Goal: Transaction & Acquisition: Book appointment/travel/reservation

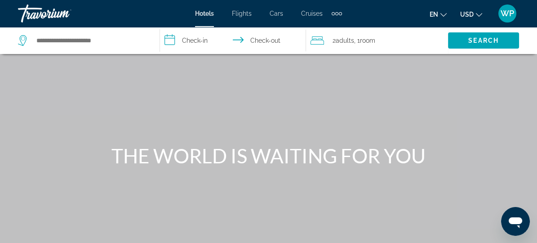
click at [338, 11] on div "Extra navigation items" at bounding box center [337, 13] width 10 height 13
click at [325, 31] on span "Activities" at bounding box center [322, 30] width 26 height 7
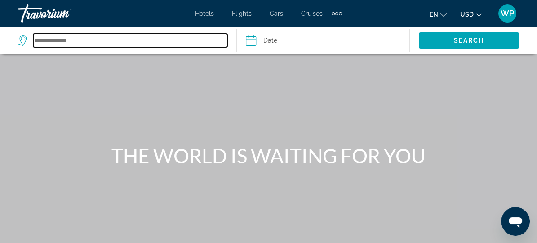
click at [141, 46] on input "Search destination" at bounding box center [130, 40] width 194 height 13
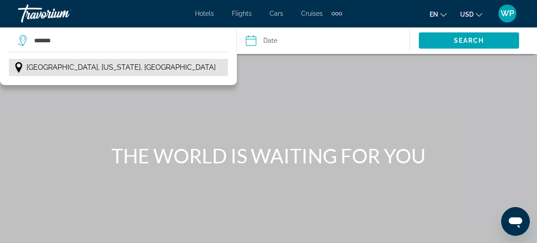
drag, startPoint x: 98, startPoint y: 67, endPoint x: 139, endPoint y: 55, distance: 43.1
click at [98, 67] on button "[GEOGRAPHIC_DATA], [US_STATE], [GEOGRAPHIC_DATA]" at bounding box center [118, 67] width 219 height 17
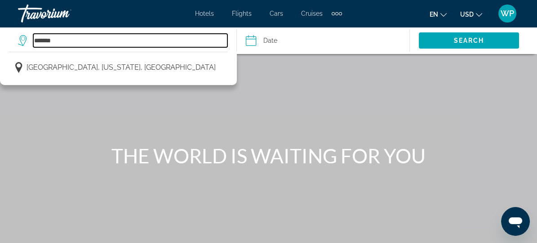
type input "**********"
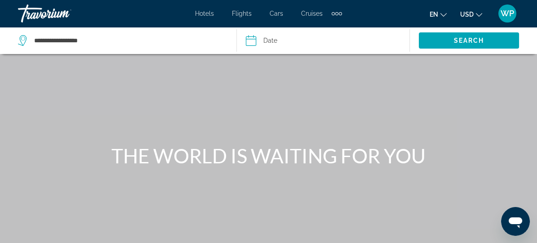
click at [280, 39] on input "Date" at bounding box center [286, 42] width 85 height 30
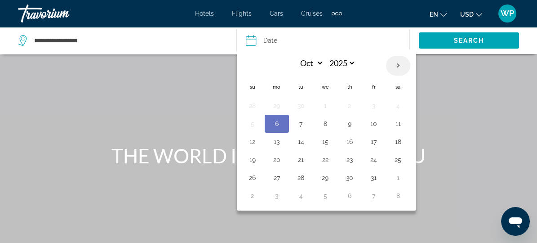
click at [395, 66] on th "Next month" at bounding box center [398, 66] width 24 height 20
select select "**"
click at [371, 140] on button "14" at bounding box center [374, 141] width 14 height 13
type input "**********"
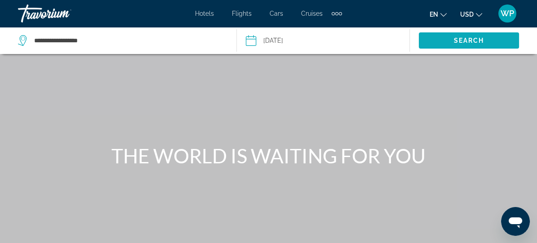
click at [477, 38] on span "Search" at bounding box center [469, 40] width 31 height 7
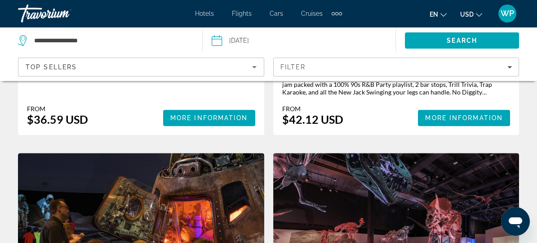
scroll to position [777, 0]
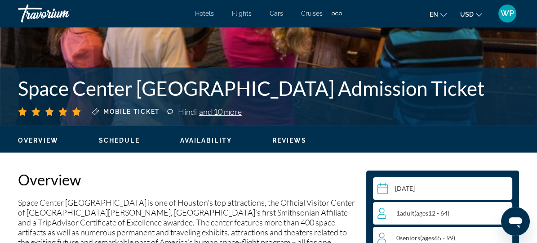
scroll to position [368, 0]
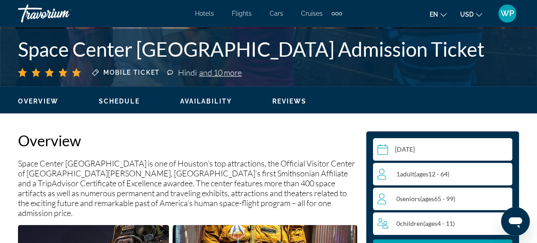
click at [481, 202] on div "0 Senior Seniors ( ages [DEMOGRAPHIC_DATA])" at bounding box center [445, 198] width 135 height 11
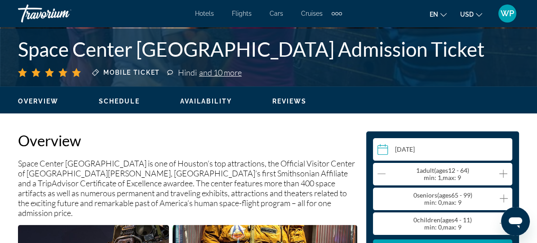
click at [503, 198] on icon "Increment seniors" at bounding box center [504, 198] width 8 height 8
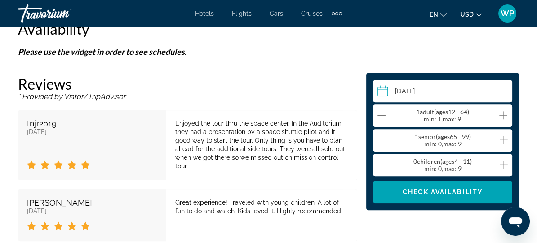
scroll to position [1512, 0]
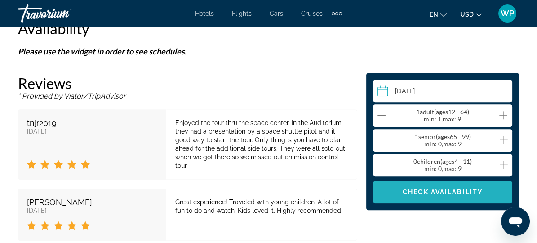
click at [458, 195] on span "Main content" at bounding box center [442, 192] width 139 height 22
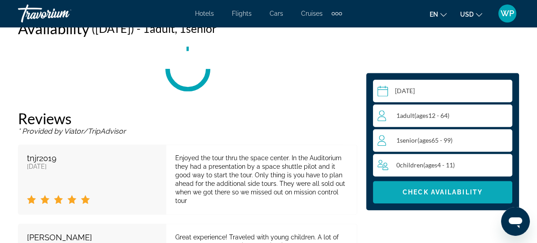
scroll to position [1467, 0]
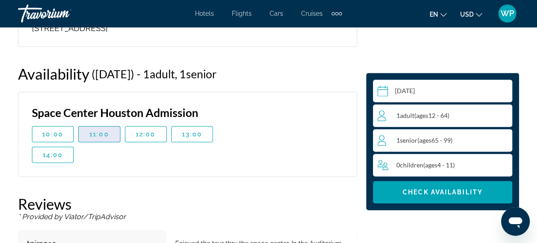
click at [103, 130] on span "11:00" at bounding box center [99, 133] width 20 height 7
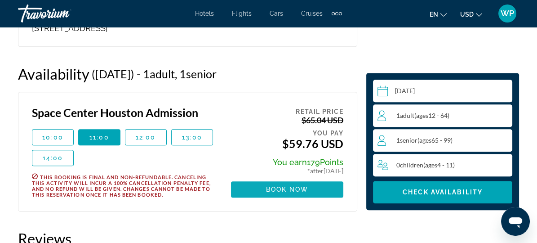
click at [288, 186] on span "Book now" at bounding box center [287, 189] width 43 height 7
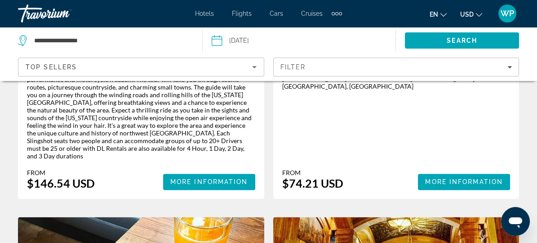
scroll to position [1799, 0]
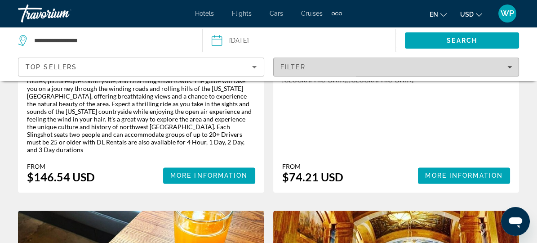
click at [324, 58] on span "Filters" at bounding box center [397, 67] width 246 height 22
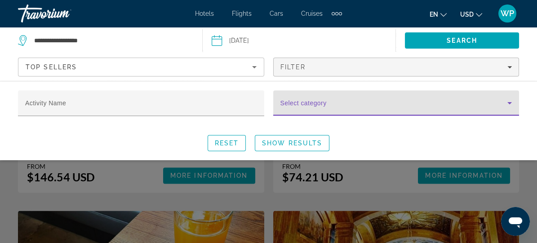
click at [332, 104] on span "Search widget" at bounding box center [395, 106] width 228 height 11
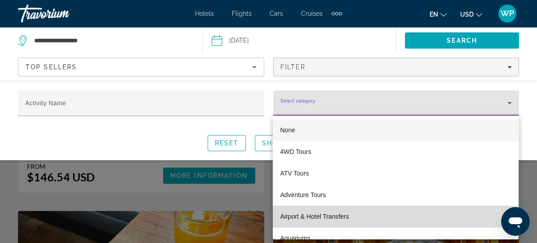
click at [325, 215] on span "Airport & Hotel Transfers" at bounding box center [314, 216] width 69 height 11
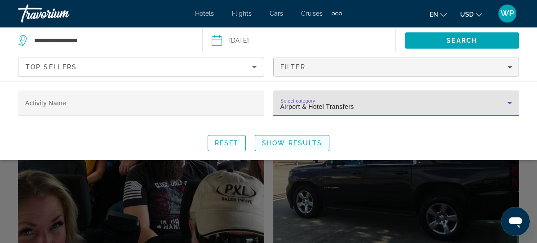
click at [295, 144] on span "Show Results" at bounding box center [292, 142] width 60 height 7
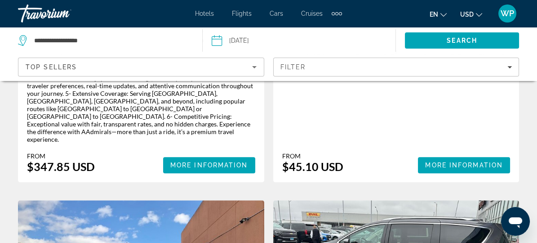
scroll to position [736, 0]
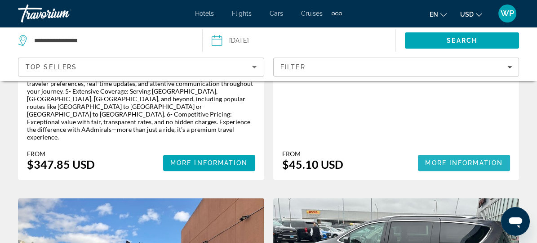
click at [425, 166] on span "More Information" at bounding box center [464, 162] width 78 height 7
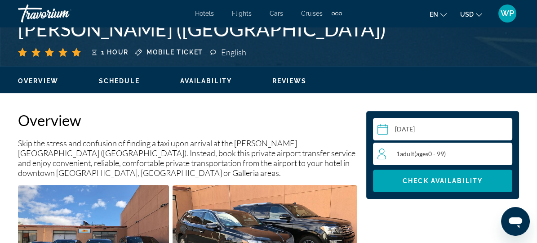
scroll to position [450, 0]
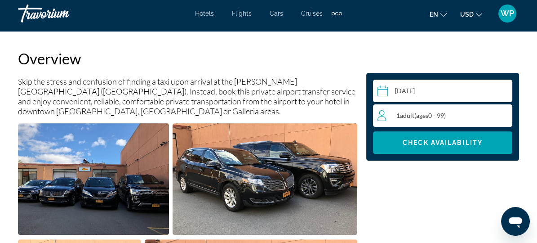
click at [469, 119] on div "1 Adult Adults ( ages [DEMOGRAPHIC_DATA])" at bounding box center [445, 115] width 134 height 11
click at [501, 115] on icon "Increment adults" at bounding box center [504, 115] width 8 height 11
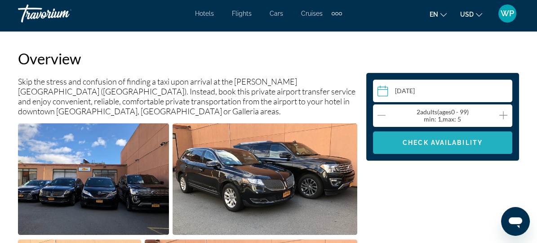
click at [432, 145] on span "Check Availability" at bounding box center [443, 142] width 80 height 7
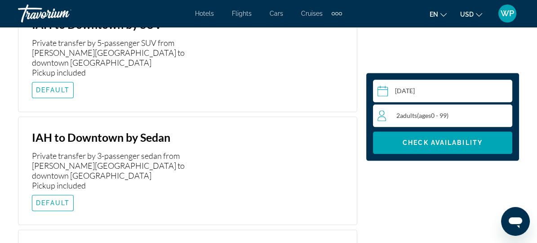
scroll to position [1788, 0]
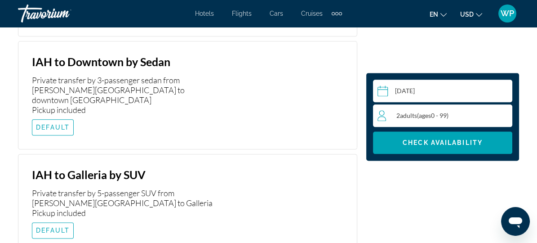
click at [55, 227] on span "DEFAULT" at bounding box center [53, 230] width 34 height 7
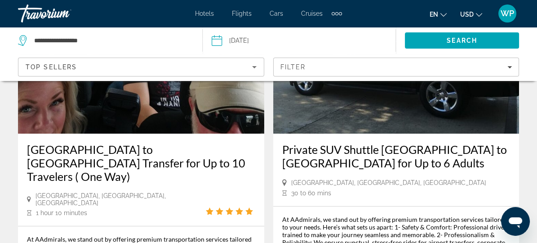
scroll to position [163, 0]
